Goal: Use online tool/utility

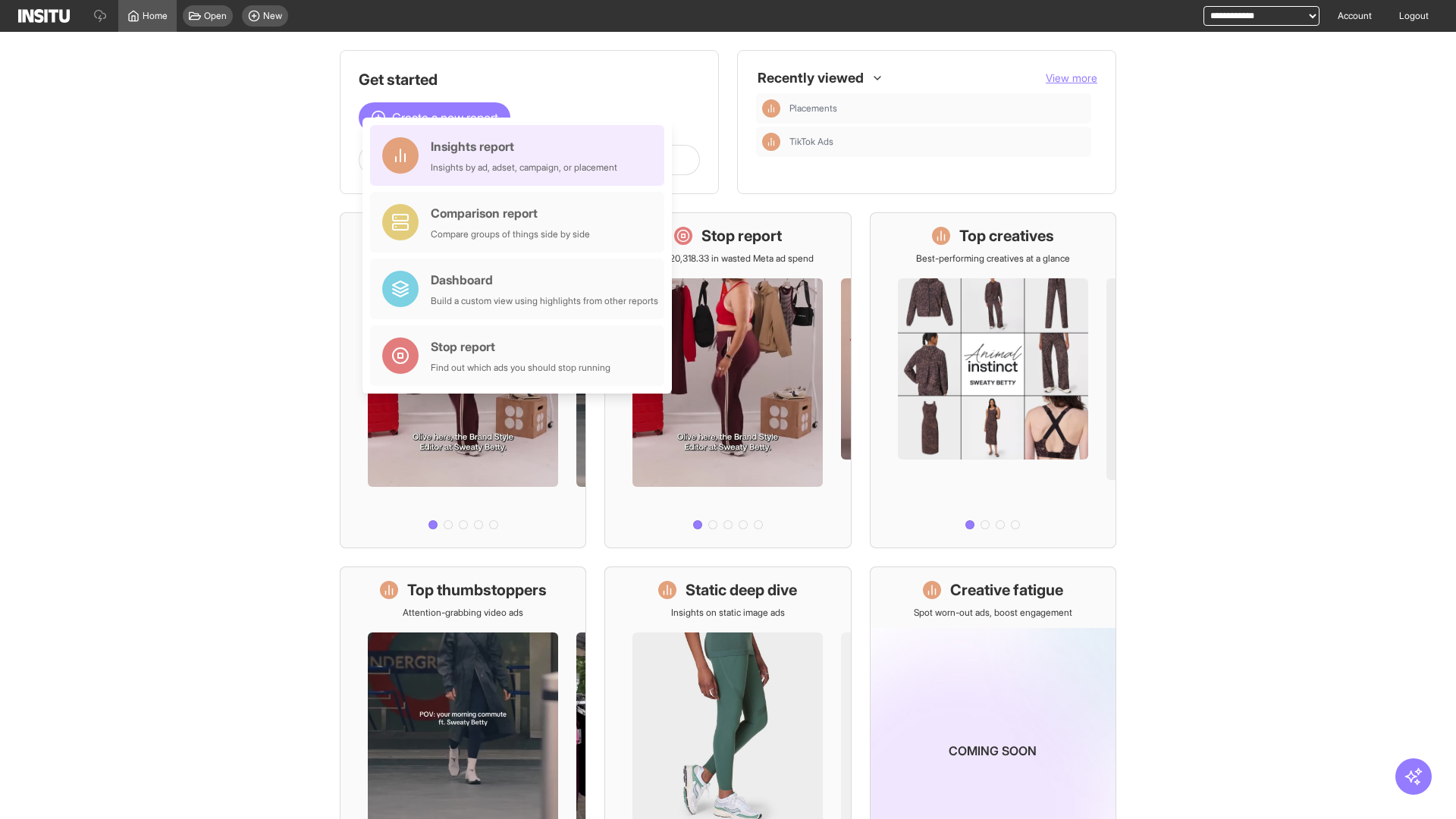
click at [521, 155] on div "Insights report Insights by ad, adset, campaign, or placement" at bounding box center [524, 155] width 186 height 37
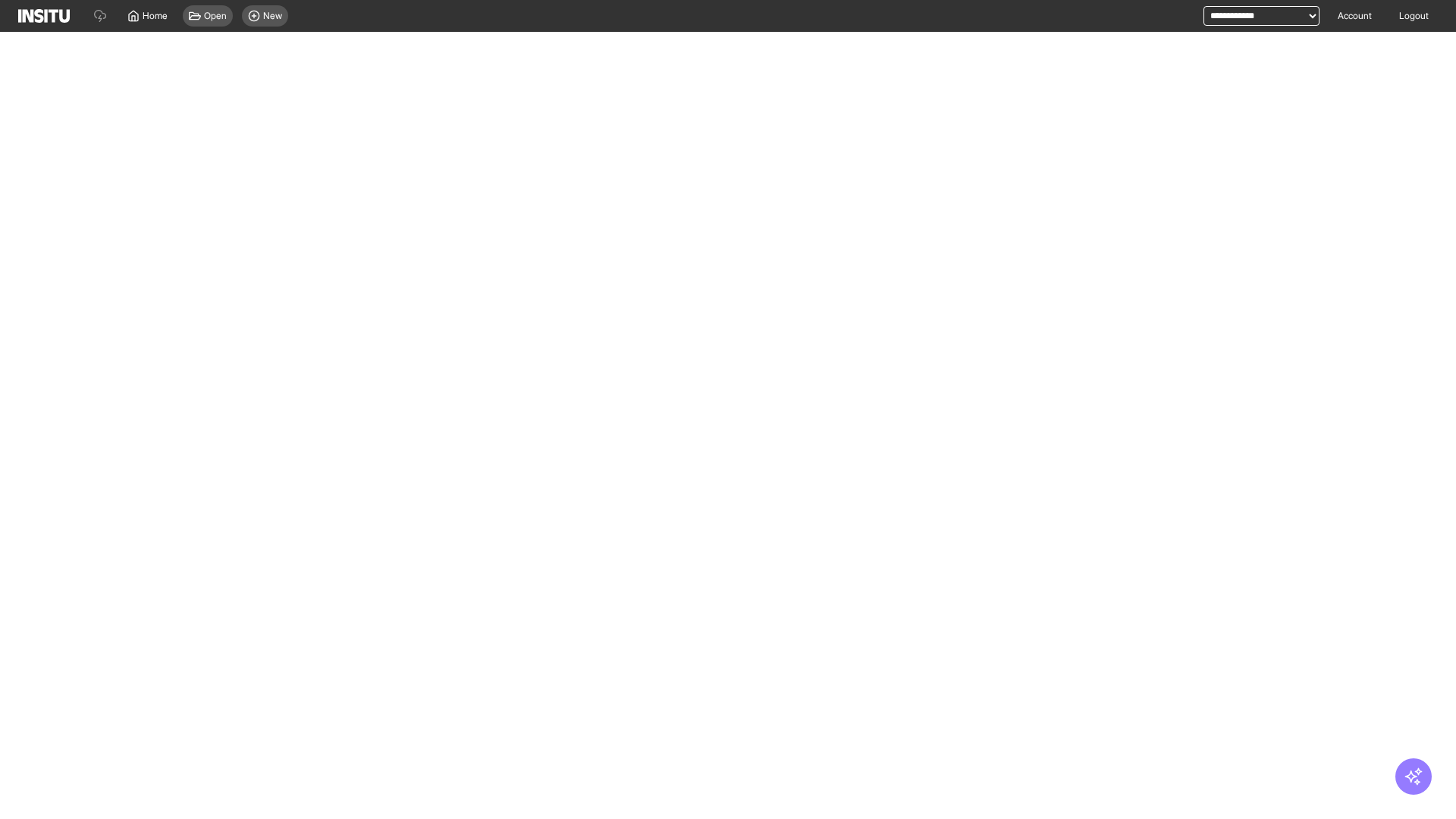
select select "**"
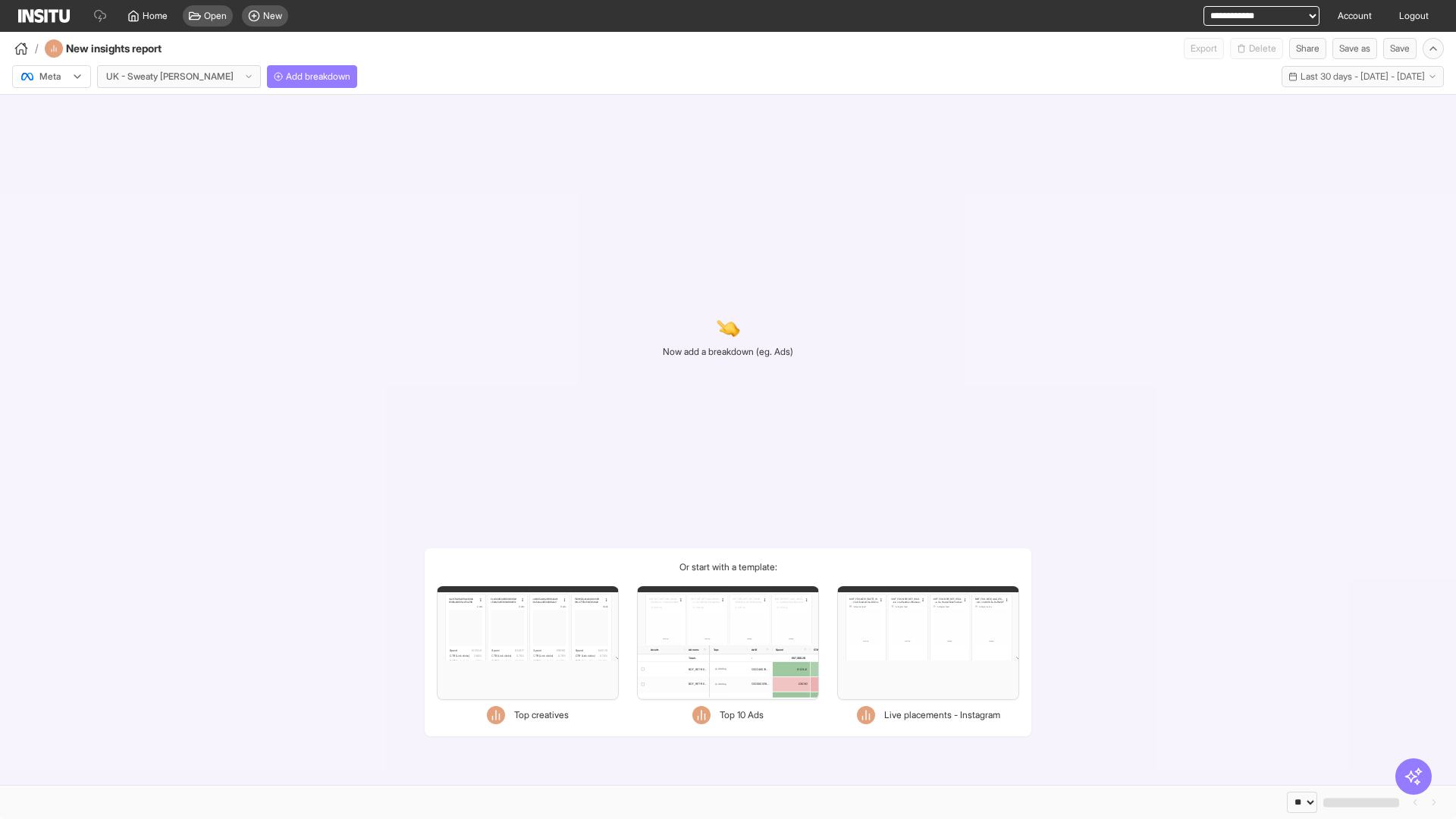
click at [51, 77] on div at bounding box center [41, 77] width 43 height 16
click at [286, 77] on span "Add breakdown" at bounding box center [318, 76] width 65 height 12
